Goal: Information Seeking & Learning: Learn about a topic

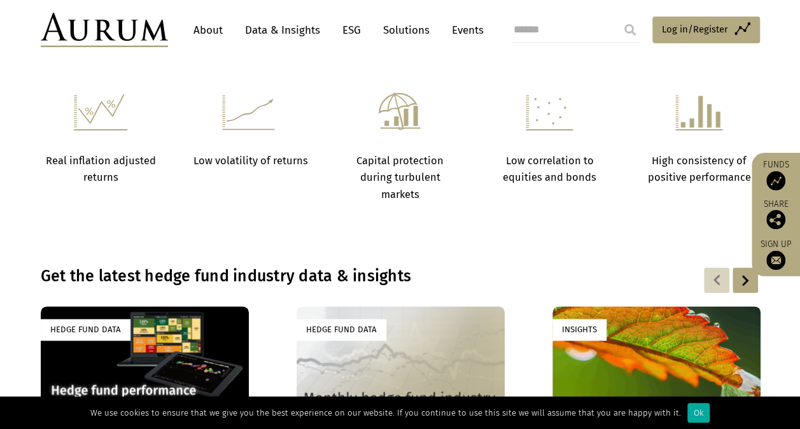
scroll to position [717, 0]
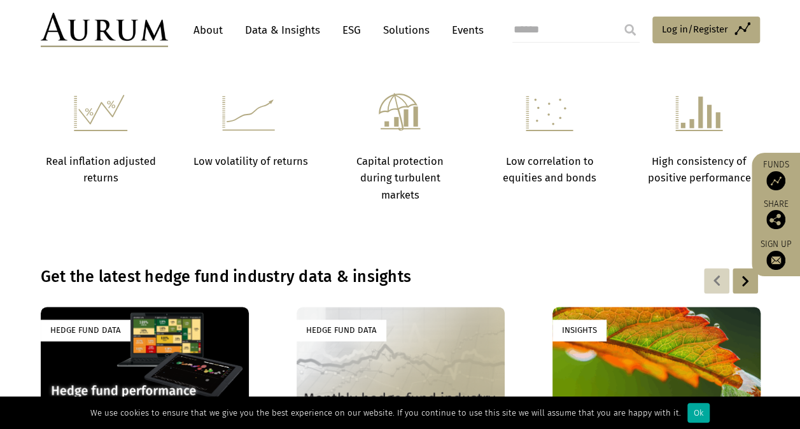
click at [302, 31] on link "Data & Insights" at bounding box center [283, 30] width 88 height 24
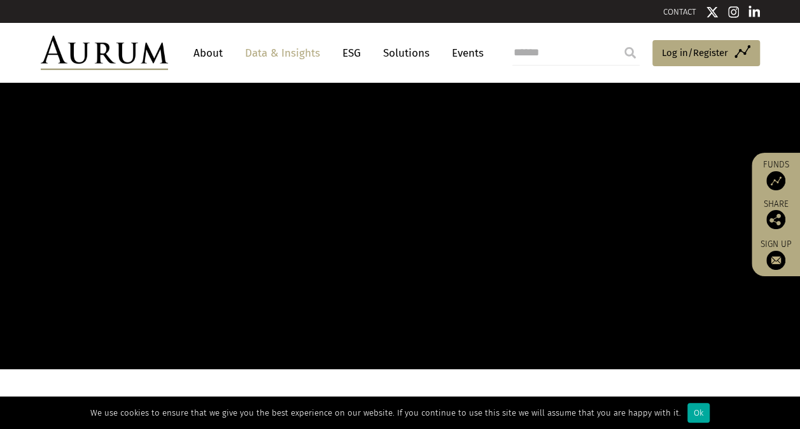
scroll to position [1, 0]
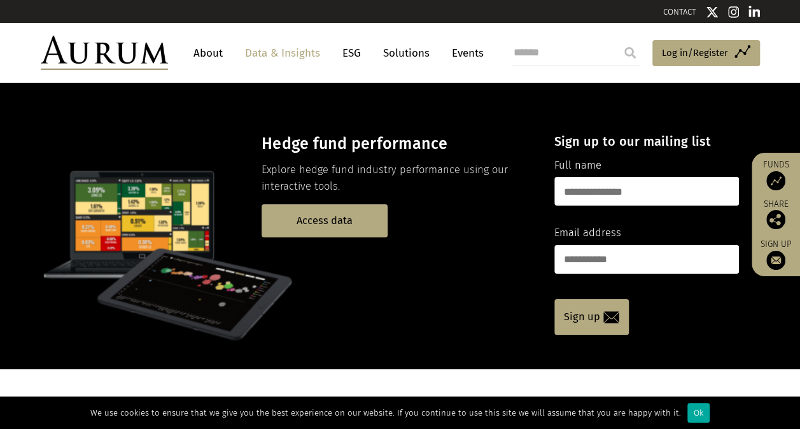
click at [206, 54] on link "About" at bounding box center [208, 53] width 42 height 24
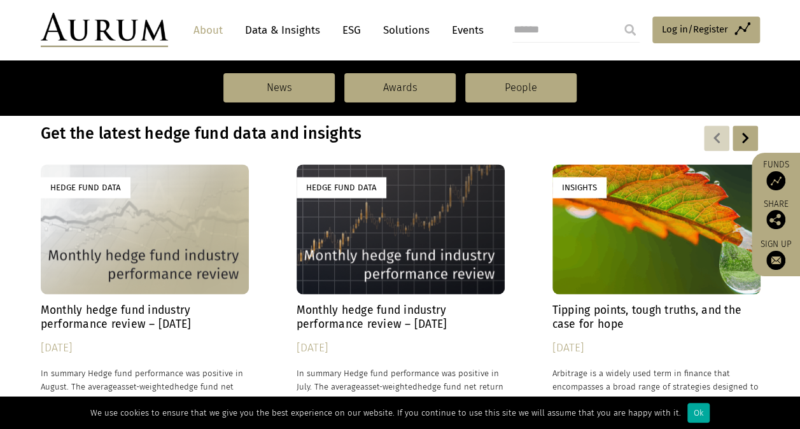
scroll to position [885, 0]
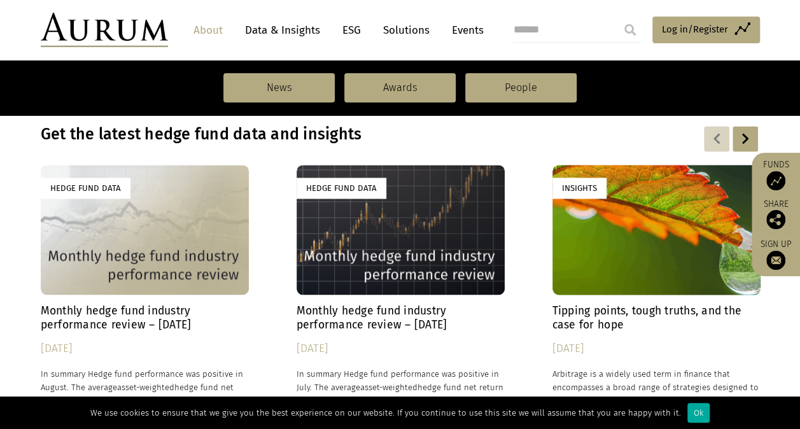
click at [157, 318] on h4 "Monthly hedge fund industry performance review – [DATE]" at bounding box center [145, 317] width 208 height 27
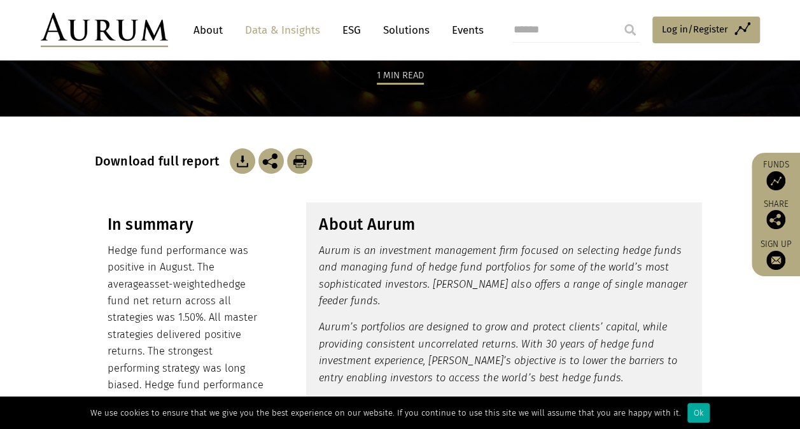
scroll to position [144, 0]
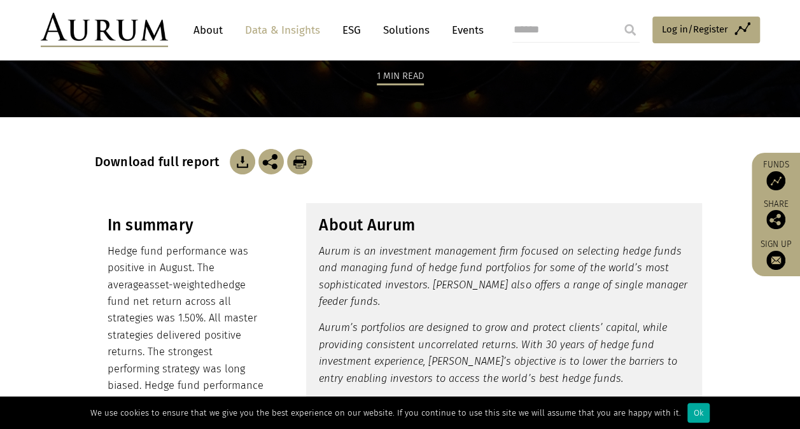
click at [239, 161] on img at bounding box center [242, 161] width 25 height 25
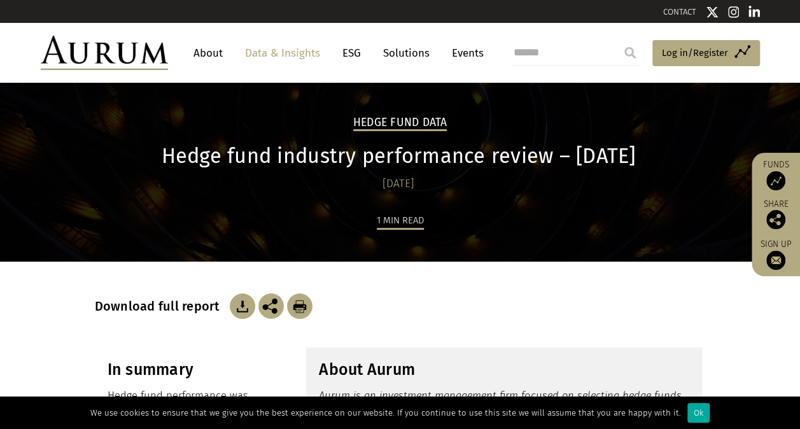
click at [294, 52] on link "Data & Insights" at bounding box center [283, 53] width 88 height 24
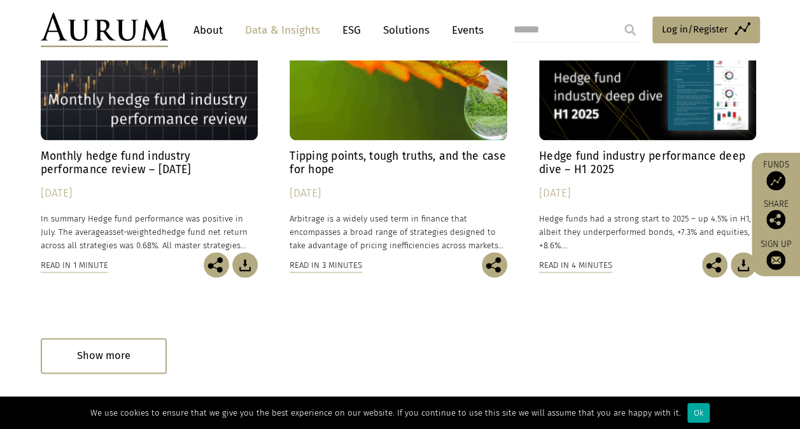
scroll to position [766, 0]
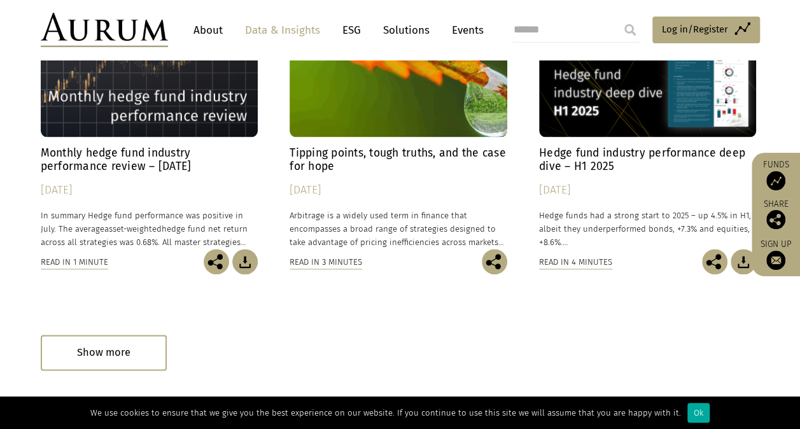
click at [395, 153] on h4 "Tipping points, tough truths, and the case for hope" at bounding box center [399, 159] width 218 height 27
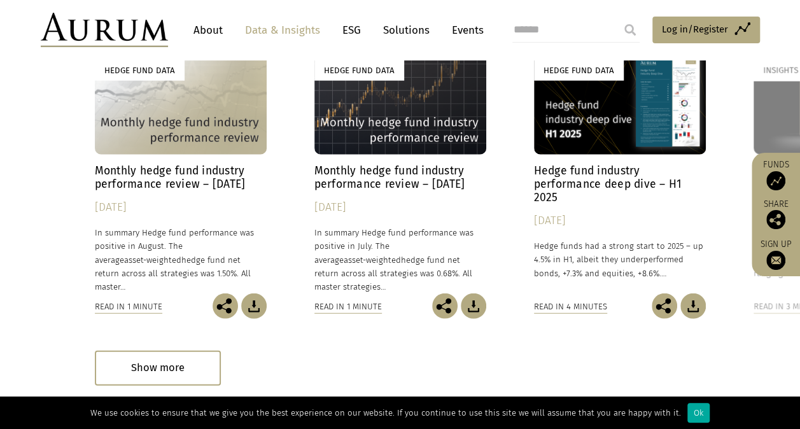
scroll to position [1460, 0]
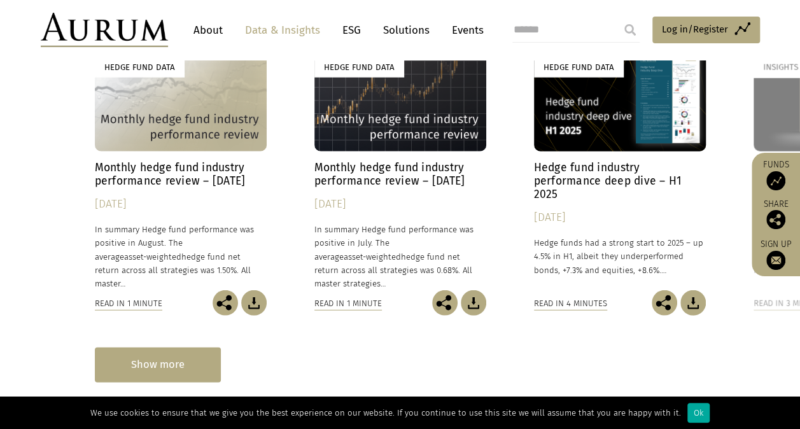
click at [165, 347] on div "Show more" at bounding box center [158, 364] width 126 height 35
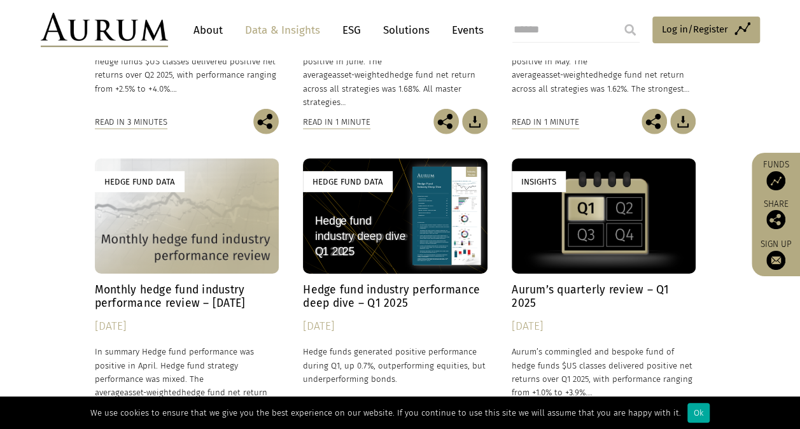
scroll to position [1923, 0]
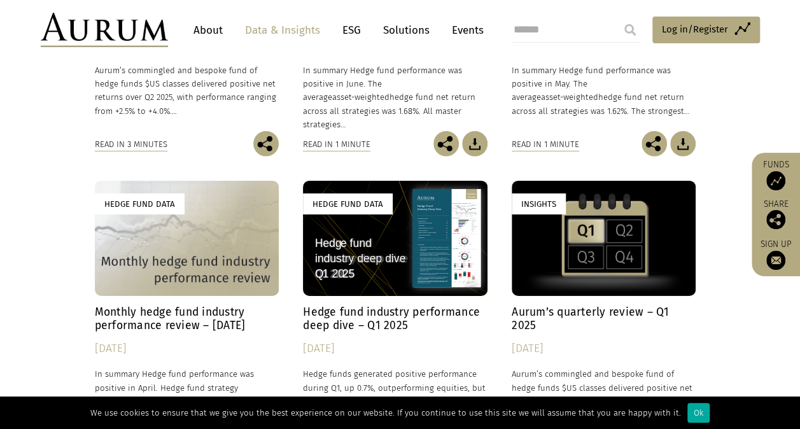
click at [644, 305] on h4 "Aurum’s quarterly review – Q1 2025" at bounding box center [604, 318] width 184 height 27
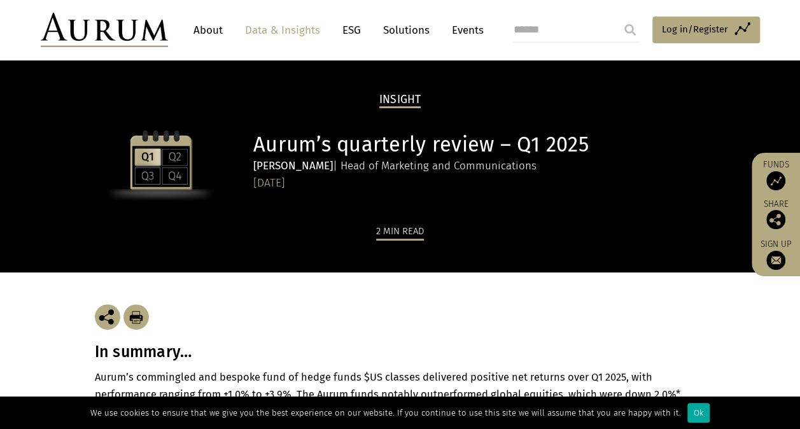
scroll to position [19, 0]
